Goal: Transaction & Acquisition: Purchase product/service

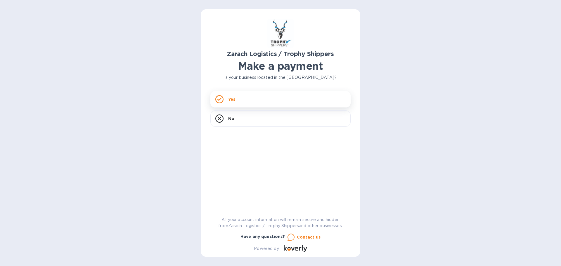
click at [231, 99] on p "Yes" at bounding box center [231, 99] width 7 height 6
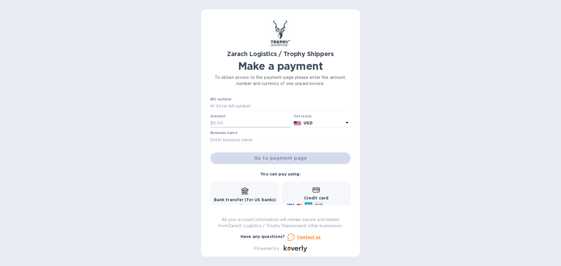
click at [221, 123] on input "text" at bounding box center [252, 123] width 78 height 9
type input "725.50"
click at [273, 158] on div "Go to payment page" at bounding box center [280, 158] width 143 height 14
click at [343, 122] on icon at bounding box center [346, 122] width 7 height 7
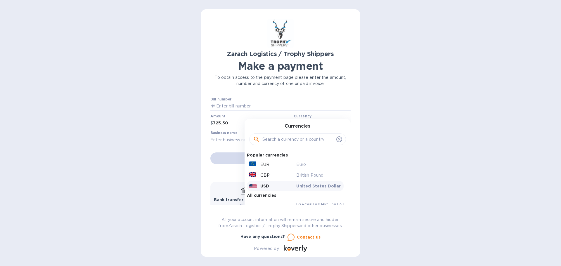
click at [263, 185] on p "USD" at bounding box center [264, 186] width 9 height 6
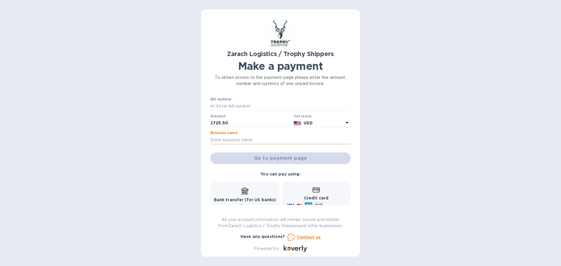
click at [220, 139] on input "text" at bounding box center [280, 140] width 140 height 9
drag, startPoint x: 244, startPoint y: 139, endPoint x: 199, endPoint y: 137, distance: 44.8
click at [199, 137] on div "Zarach Logistics / Trophy Shippers Make a payment To obtain access to the payme…" at bounding box center [280, 133] width 561 height 266
type input "[PERSON_NAME]"
click at [225, 105] on input "text" at bounding box center [283, 106] width 136 height 9
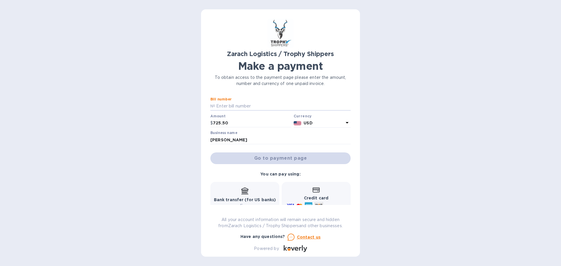
drag, startPoint x: 253, startPoint y: 106, endPoint x: 197, endPoint y: 105, distance: 55.8
click at [197, 105] on div "Zarach Logistics / Trophy Shippers Make a payment To obtain access to the payme…" at bounding box center [280, 133] width 561 height 266
type input "b"
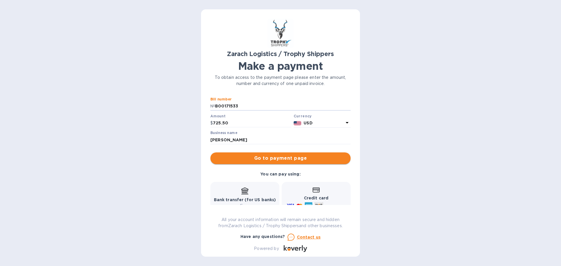
type input "B00171533"
click at [283, 157] on span "Go to payment page" at bounding box center [280, 158] width 131 height 7
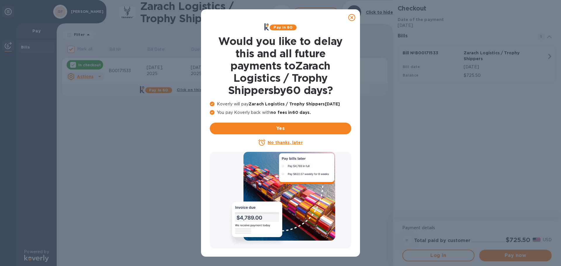
click at [285, 143] on u "No thanks, later" at bounding box center [285, 142] width 35 height 5
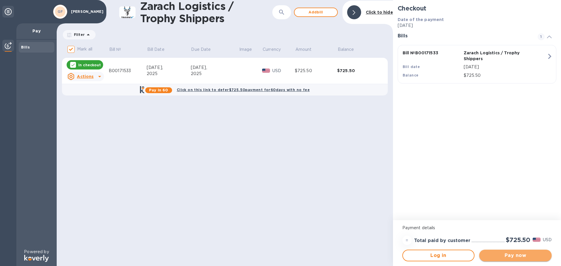
click at [515, 257] on span "Pay now" at bounding box center [515, 255] width 63 height 7
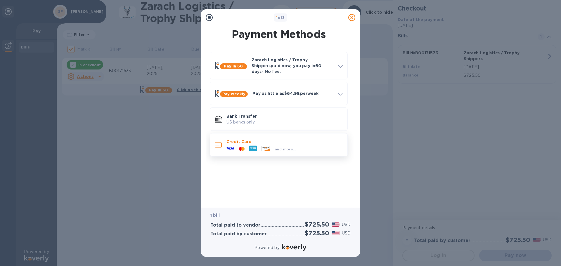
click at [229, 147] on icon at bounding box center [230, 148] width 8 height 2
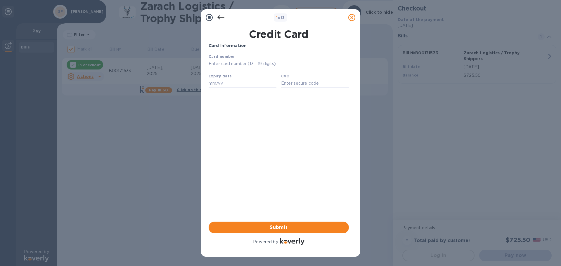
click at [225, 64] on input "text" at bounding box center [279, 64] width 140 height 9
type input "[CREDIT_CARD_NUMBER]"
click at [224, 86] on input "text" at bounding box center [243, 83] width 68 height 9
type input "12/27"
click at [301, 87] on input "text" at bounding box center [315, 83] width 68 height 9
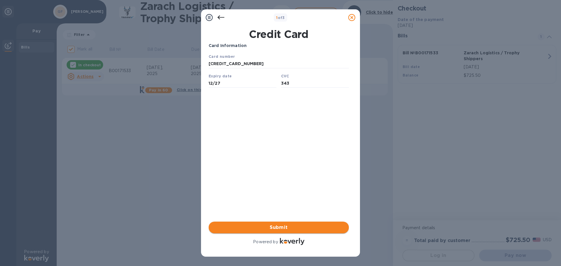
type input "343"
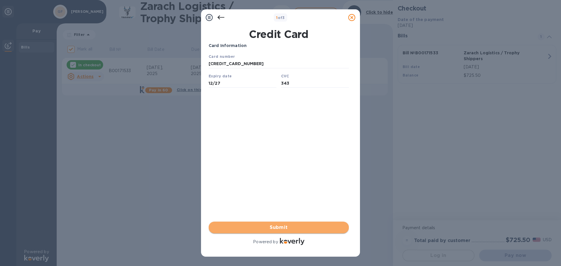
click at [276, 228] on span "Submit" at bounding box center [278, 227] width 131 height 7
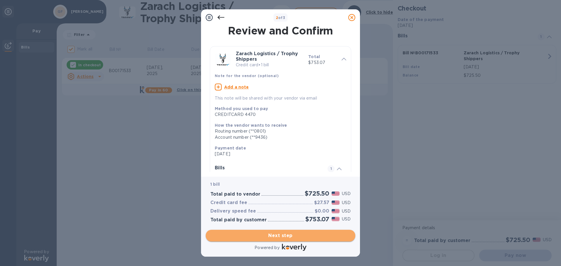
click at [288, 236] on span "Next step" at bounding box center [280, 235] width 140 height 7
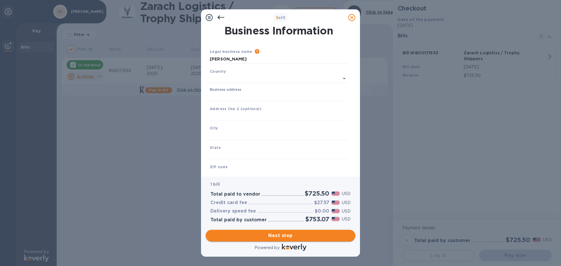
type input "[GEOGRAPHIC_DATA]"
click at [226, 97] on input "Business address" at bounding box center [279, 95] width 138 height 9
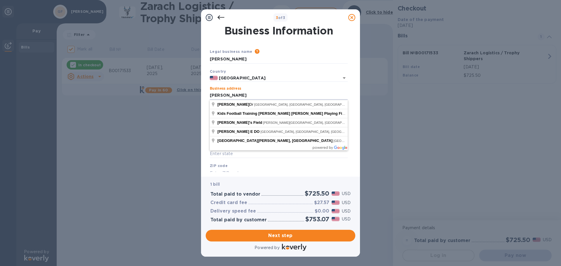
click at [274, 164] on div "ZIP code" at bounding box center [278, 170] width 143 height 20
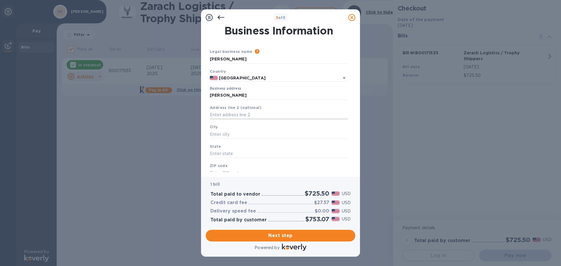
click at [235, 115] on input "text" at bounding box center [279, 115] width 138 height 9
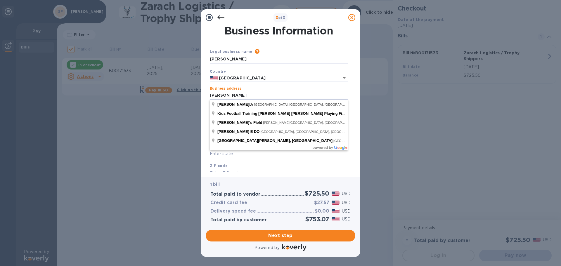
drag, startPoint x: 244, startPoint y: 95, endPoint x: 197, endPoint y: 94, distance: 46.4
click at [197, 94] on div "3 of 3 Business Information Legal business name Please provide the legal name t…" at bounding box center [280, 133] width 561 height 266
type input "[PERSON_NAME]"
click at [232, 159] on div "State" at bounding box center [278, 151] width 143 height 20
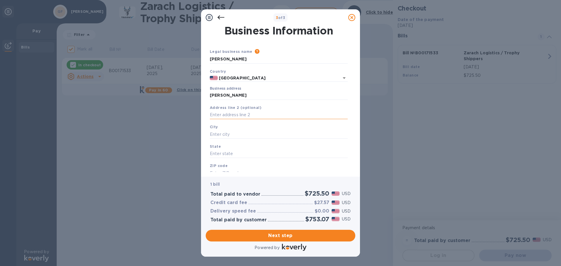
click at [223, 116] on input "text" at bounding box center [279, 115] width 138 height 9
type input "[STREET_ADDRESS][PERSON_NAME]"
type input "Topeka"
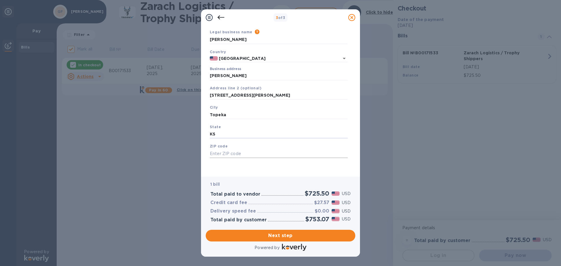
type input "KS"
click at [225, 155] on input "text" at bounding box center [279, 153] width 138 height 9
type input "66618"
click at [281, 237] on span "Next step" at bounding box center [280, 235] width 140 height 7
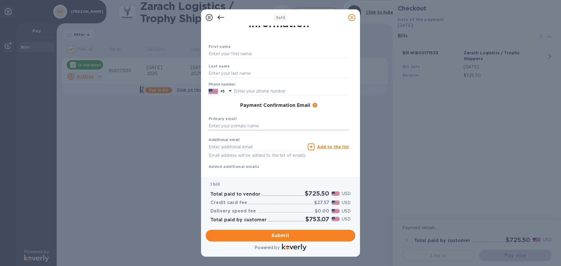
click at [227, 127] on input "text" at bounding box center [279, 126] width 140 height 9
type input "[EMAIL_ADDRESS][DOMAIN_NAME]"
click at [244, 91] on input "text" at bounding box center [291, 91] width 115 height 9
type input "4026188915"
type input "[PERSON_NAME]"
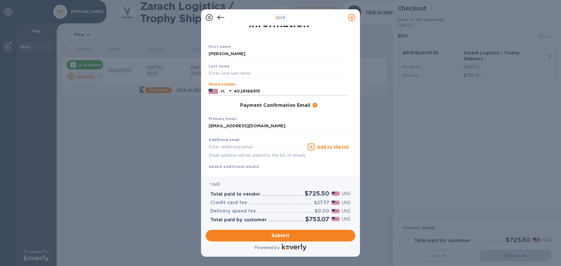
type input "Fields"
type input "[EMAIL_ADDRESS][DOMAIN_NAME]"
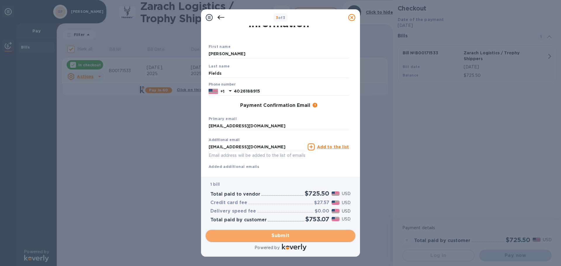
click at [285, 237] on span "Submit" at bounding box center [280, 235] width 140 height 7
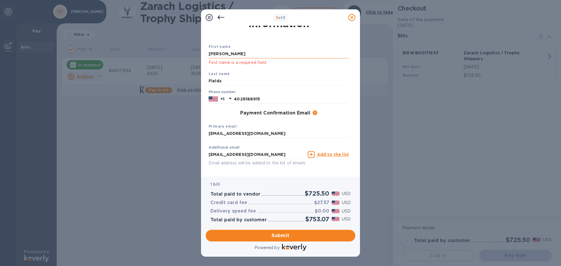
click at [230, 52] on input "[PERSON_NAME]" at bounding box center [279, 54] width 140 height 9
click p "First name is a required field"
click at [275, 234] on span "Submit" at bounding box center [280, 235] width 140 height 7
drag, startPoint x: 233, startPoint y: 54, endPoint x: 198, endPoint y: 51, distance: 35.1
click at [198, 51] on div "3 of 3 Payment Contact Information First name [PERSON_NAME] First name is a req…" at bounding box center [280, 133] width 561 height 266
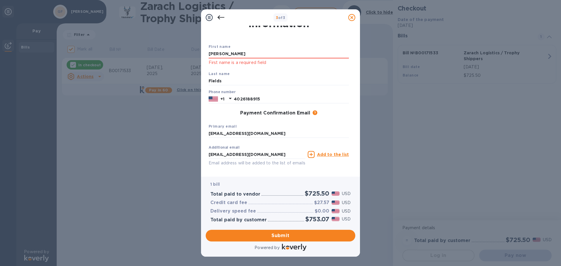
type input "[PERSON_NAME]"
click button "Submit" at bounding box center [0, 0] width 0 height 0
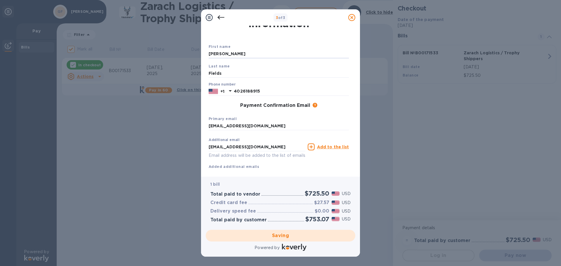
checkbox input "false"
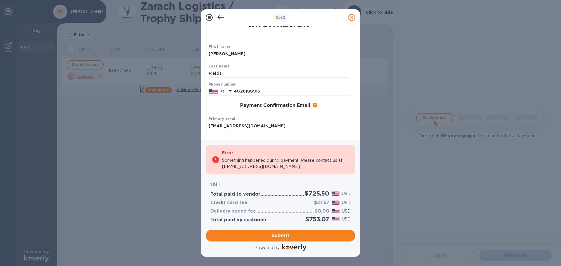
click at [273, 161] on p "Something happened during payment. Please contact us at [EMAIL_ADDRESS][DOMAIN_…" at bounding box center [285, 163] width 127 height 12
click at [238, 166] on p "Something happened during payment. Please contact us at [EMAIL_ADDRESS][DOMAIN_…" at bounding box center [285, 163] width 127 height 12
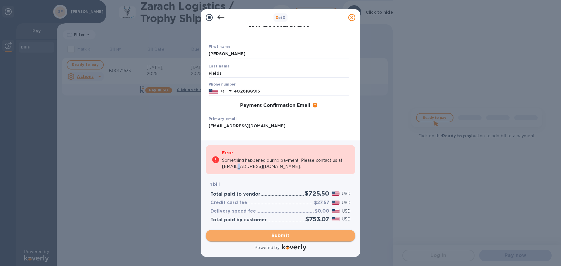
click at [284, 236] on span "Submit" at bounding box center [280, 235] width 140 height 7
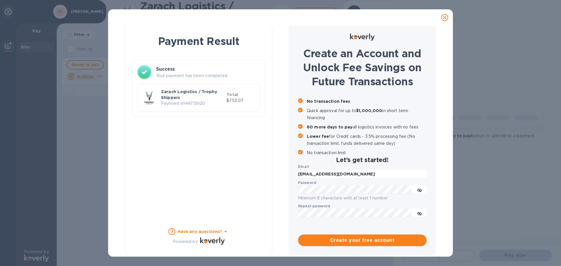
scroll to position [3, 0]
